Goal: Task Accomplishment & Management: Manage account settings

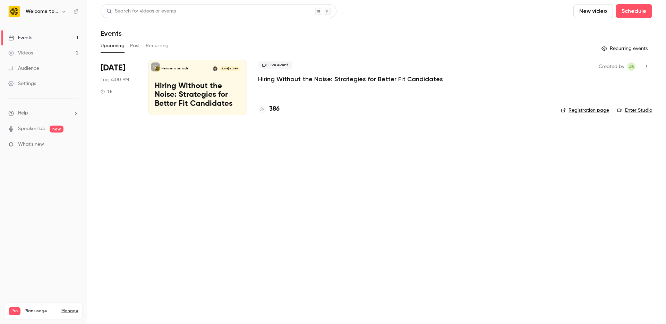
click at [198, 98] on p "Hiring Without the Noise: Strategies for Better Fit Candidates" at bounding box center [198, 95] width 86 height 27
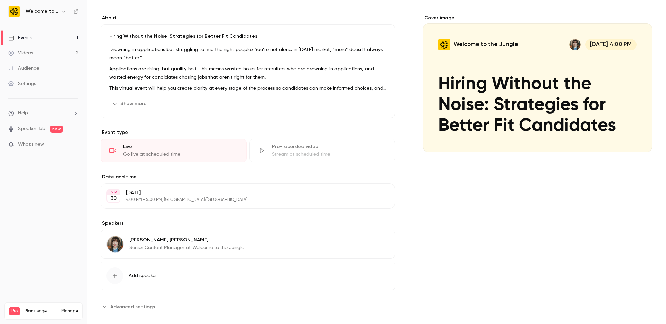
scroll to position [57, 0]
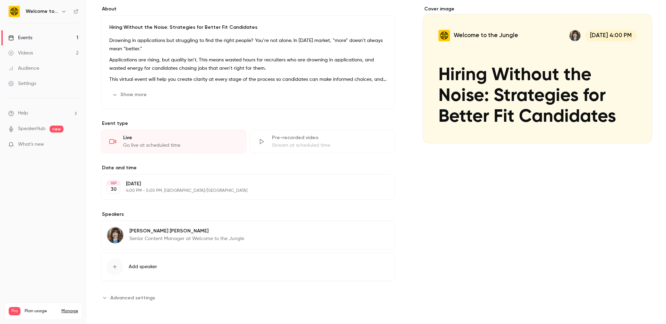
click at [123, 300] on span "Advanced settings" at bounding box center [132, 297] width 45 height 7
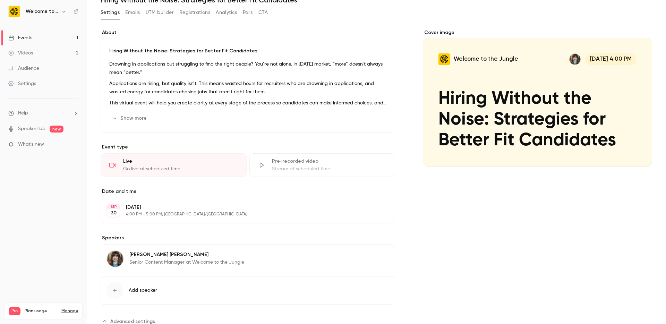
scroll to position [0, 0]
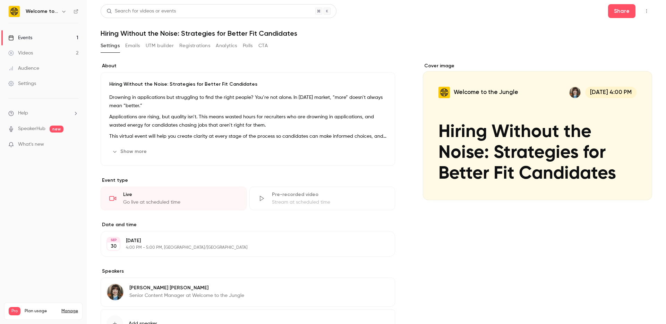
click at [261, 43] on button "CTA" at bounding box center [262, 45] width 9 height 11
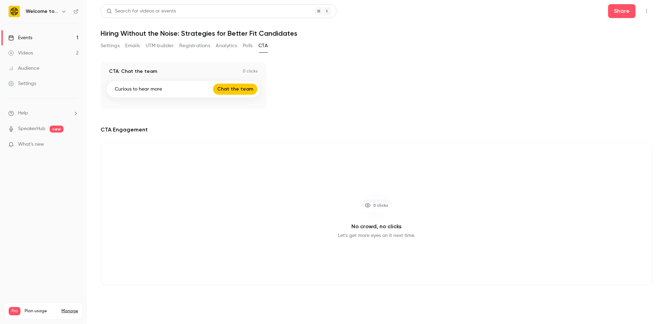
click at [186, 46] on button "Registrations" at bounding box center [194, 45] width 31 height 11
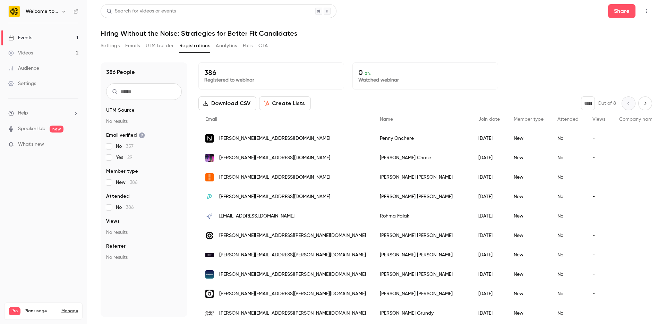
click at [167, 47] on button "UTM builder" at bounding box center [160, 45] width 28 height 11
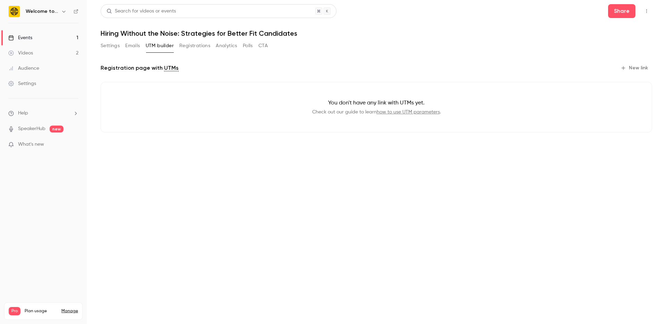
click at [137, 47] on button "Emails" at bounding box center [132, 45] width 15 height 11
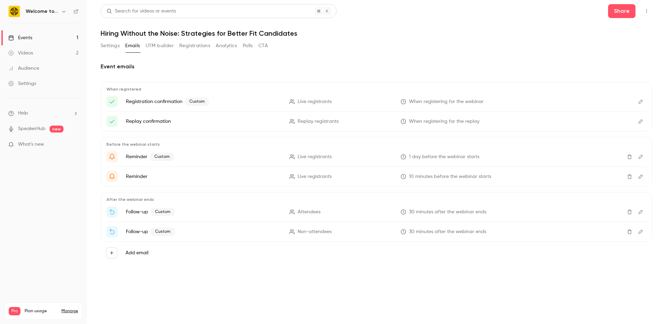
click at [115, 49] on button "Settings" at bounding box center [110, 45] width 19 height 11
